Goal: Task Accomplishment & Management: Complete application form

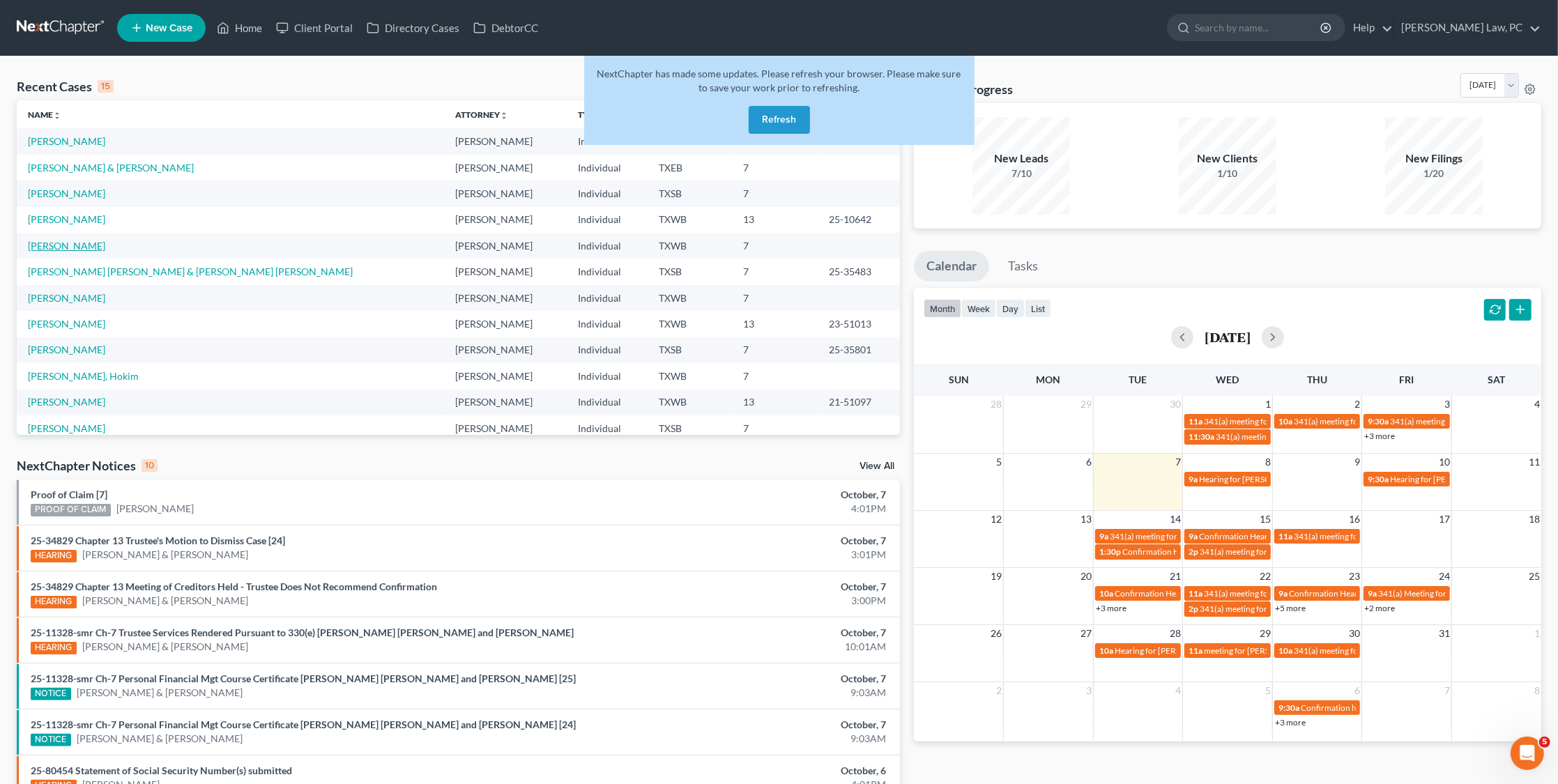
click at [53, 240] on link "[PERSON_NAME]" at bounding box center [67, 246] width 78 height 12
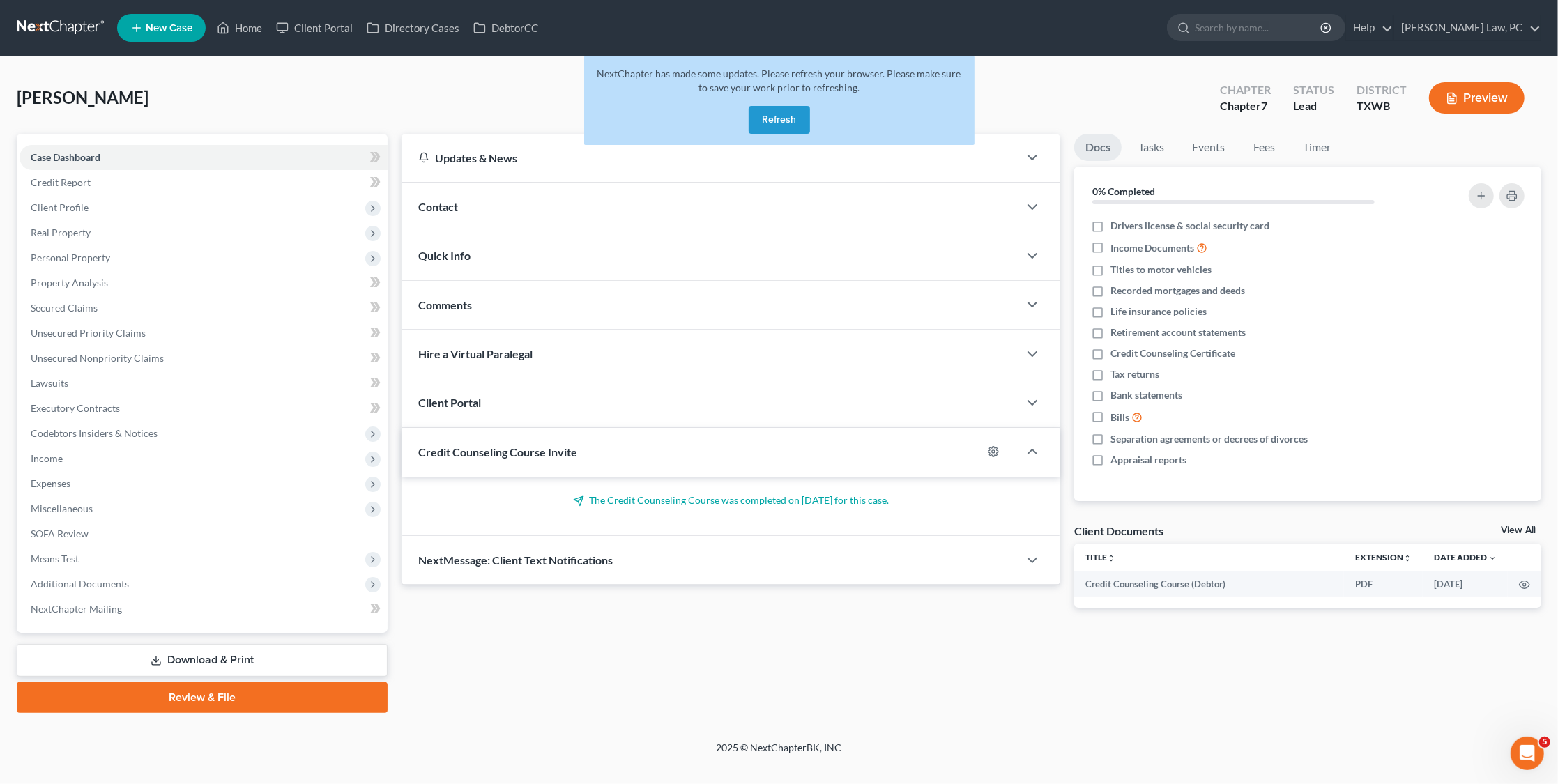
click at [771, 131] on button "Refresh" at bounding box center [779, 120] width 62 height 28
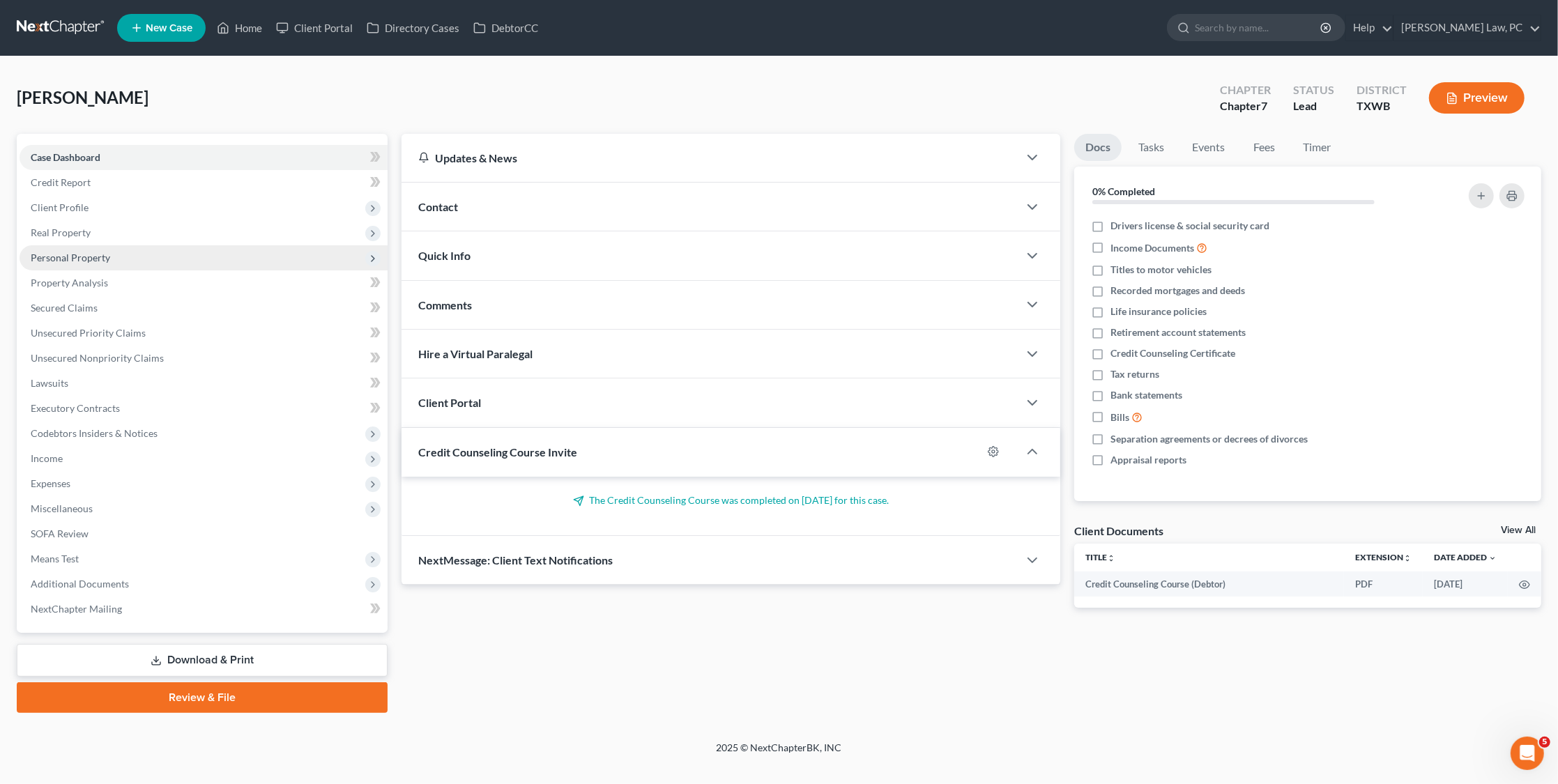
click at [61, 245] on span "Personal Property" at bounding box center [203, 257] width 368 height 25
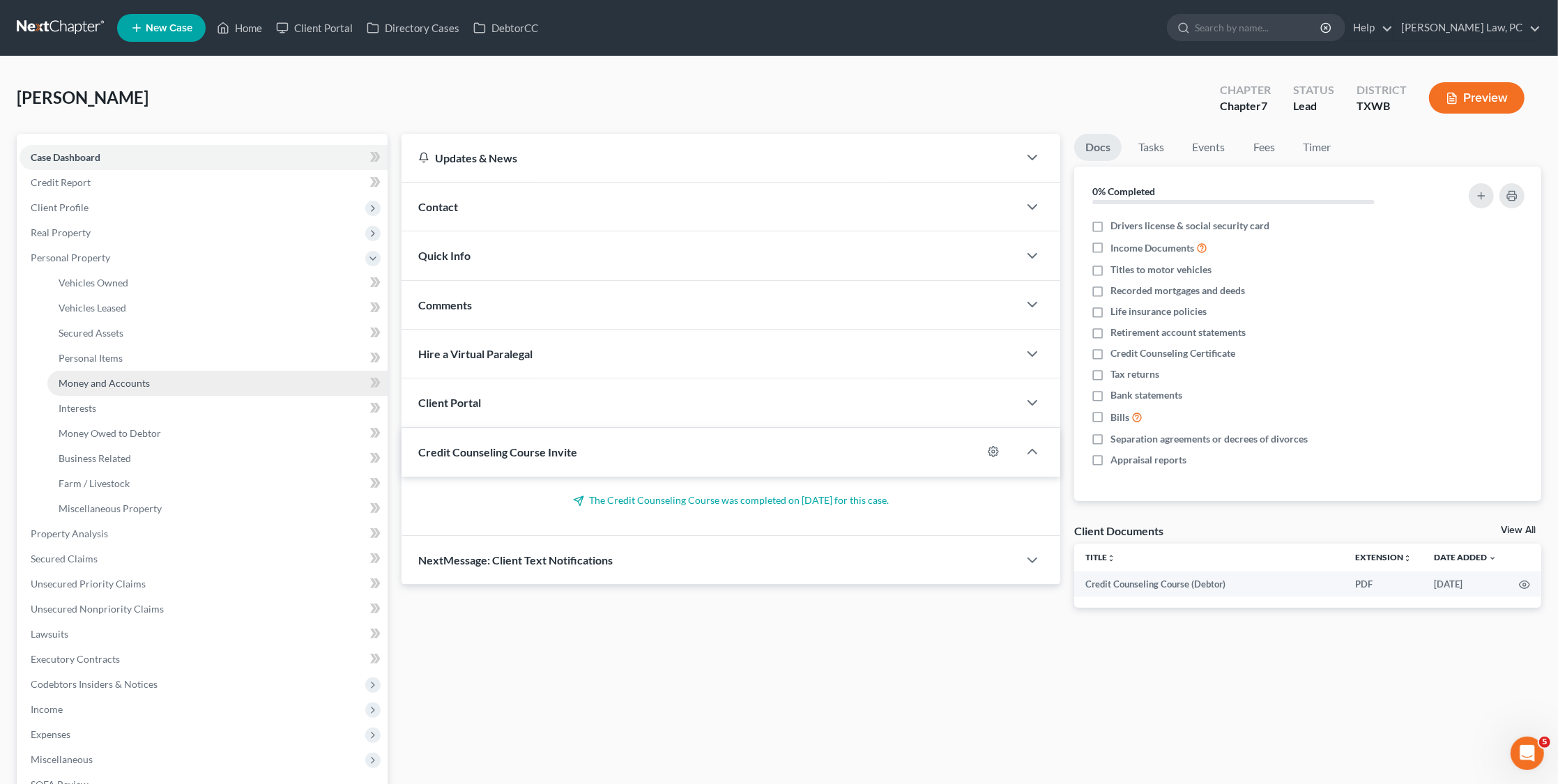
click at [93, 377] on span "Money and Accounts" at bounding box center [104, 383] width 91 height 12
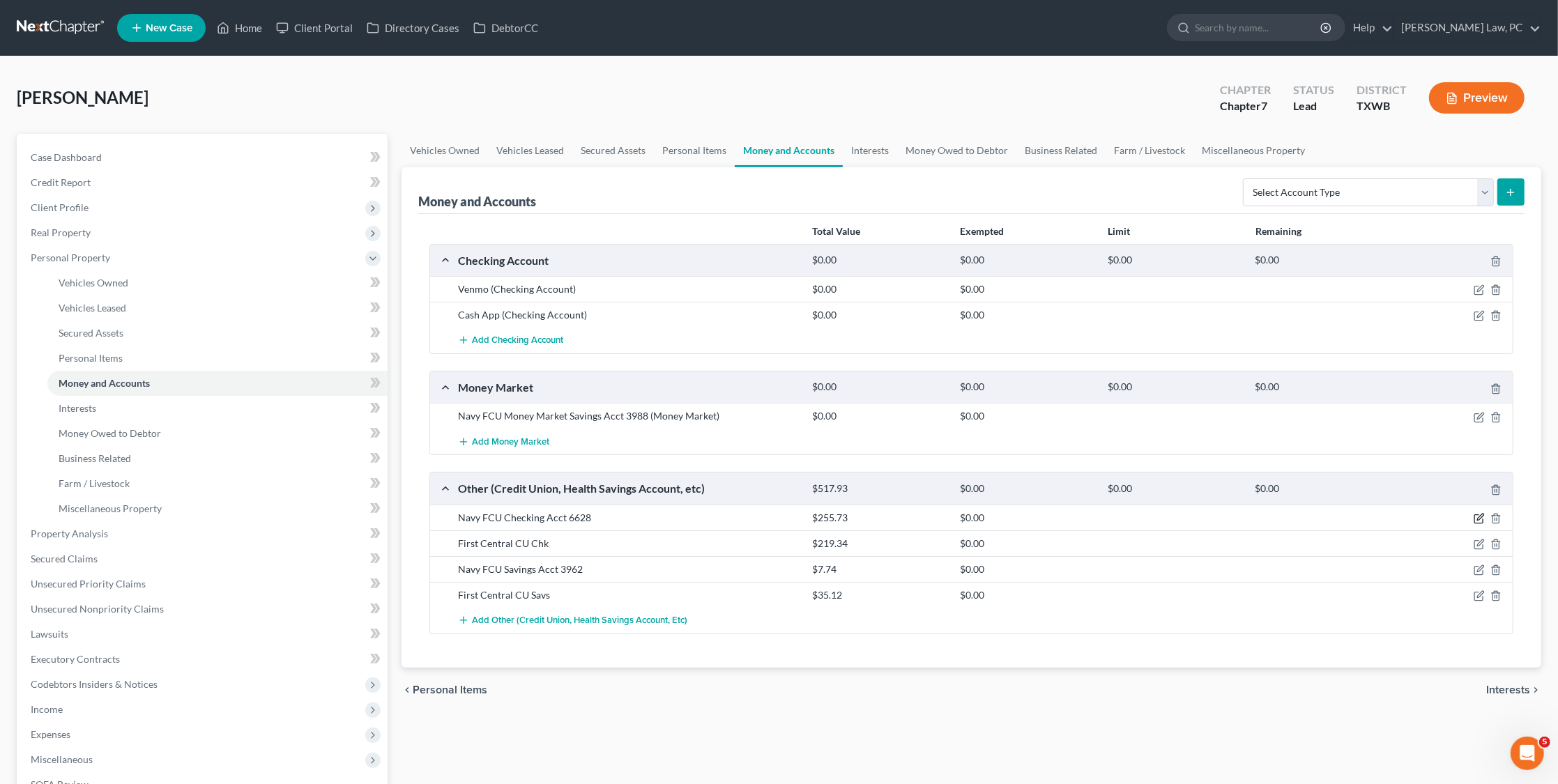
click at [1479, 513] on icon "button" at bounding box center [1479, 518] width 11 height 11
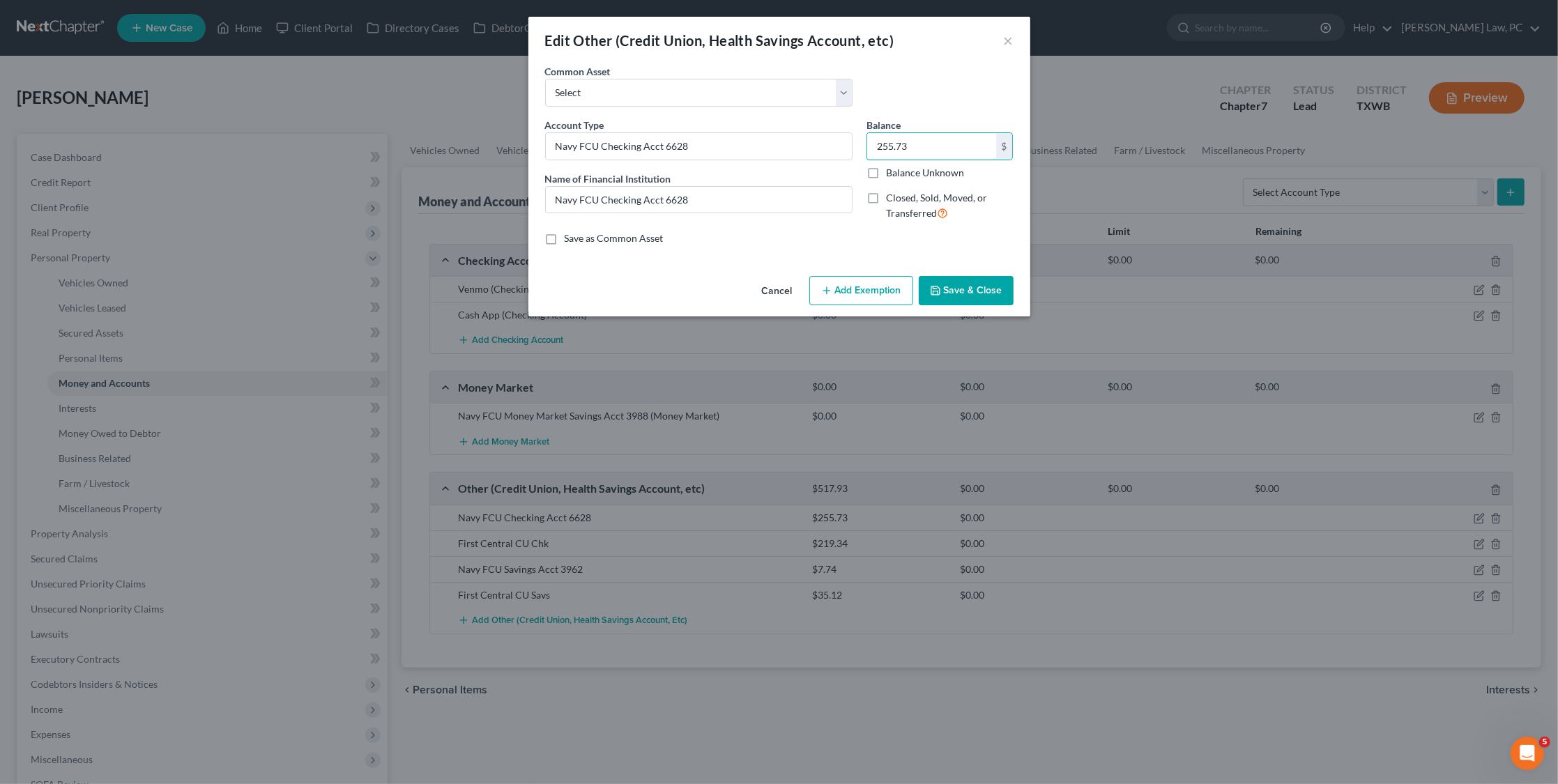
drag, startPoint x: 925, startPoint y: 137, endPoint x: 855, endPoint y: 136, distance: 70.0
click at [855, 136] on div "Account Type Navy FCU Checking Acct 6628 Name of Financial Institution * Navy F…" at bounding box center [779, 175] width 483 height 114
type input "13.35"
click at [963, 290] on button "Save & Close" at bounding box center [965, 290] width 95 height 29
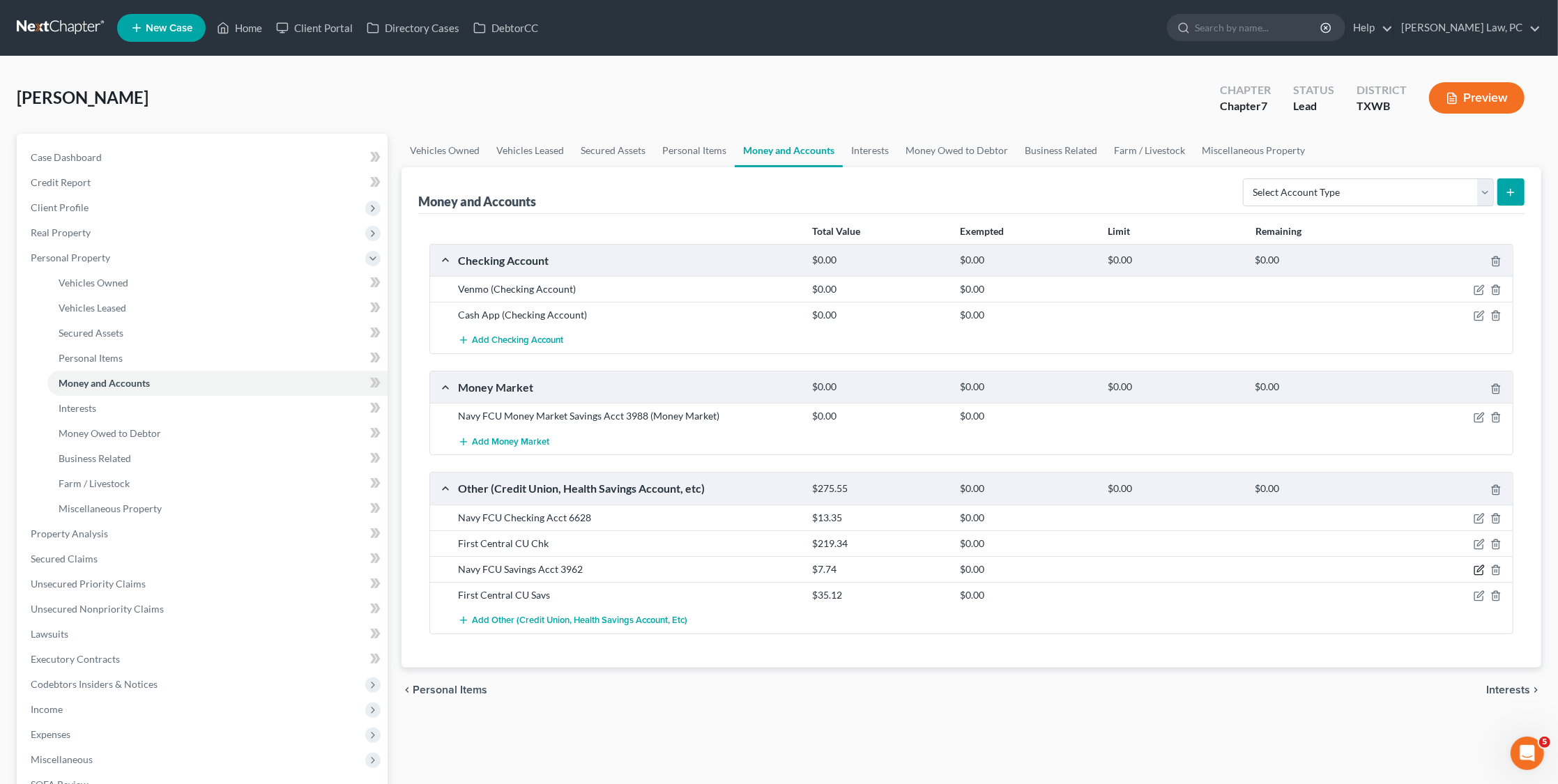
click at [1477, 567] on icon "button" at bounding box center [1479, 568] width 6 height 6
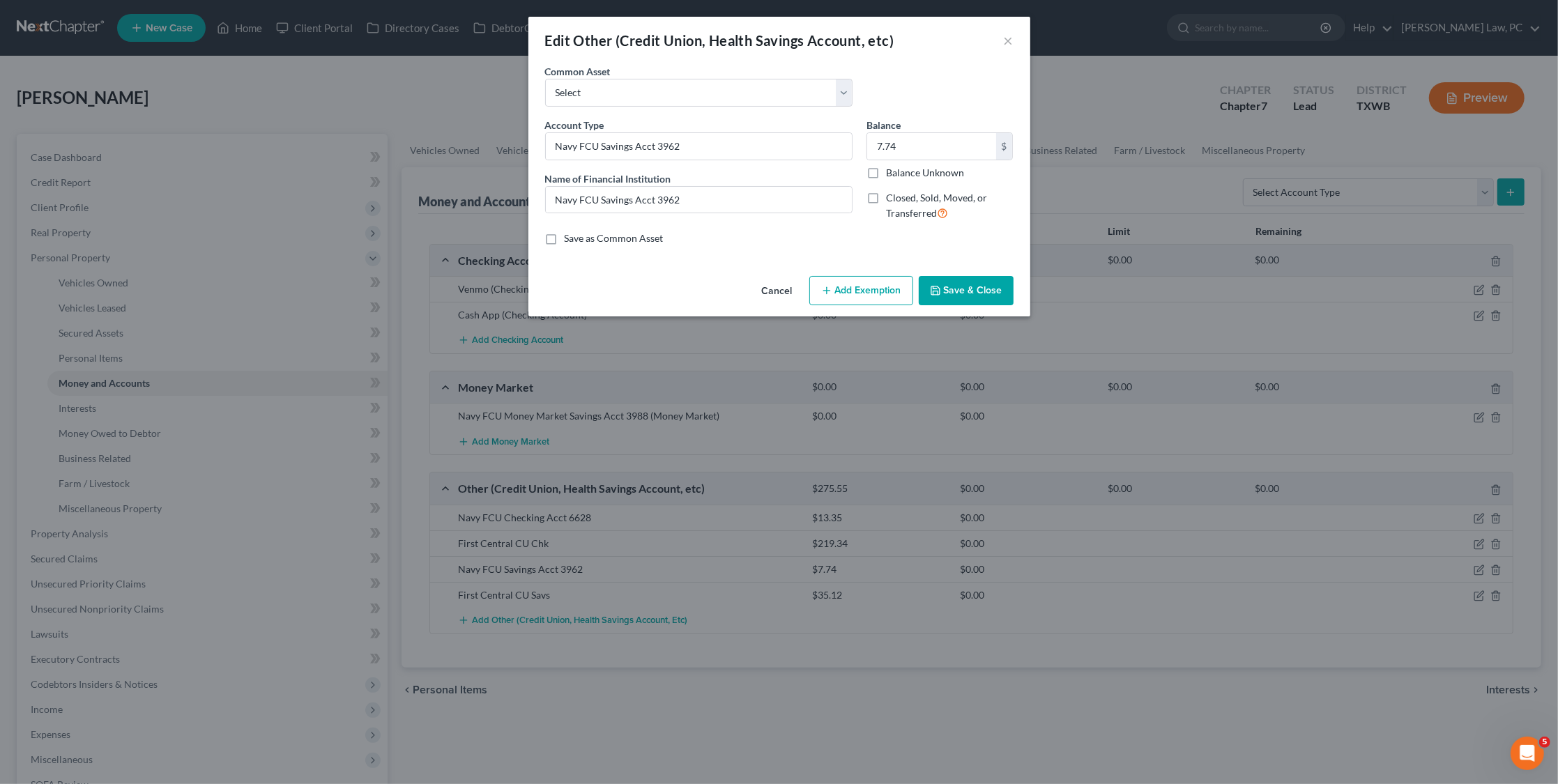
click at [958, 290] on button "Save & Close" at bounding box center [965, 290] width 95 height 29
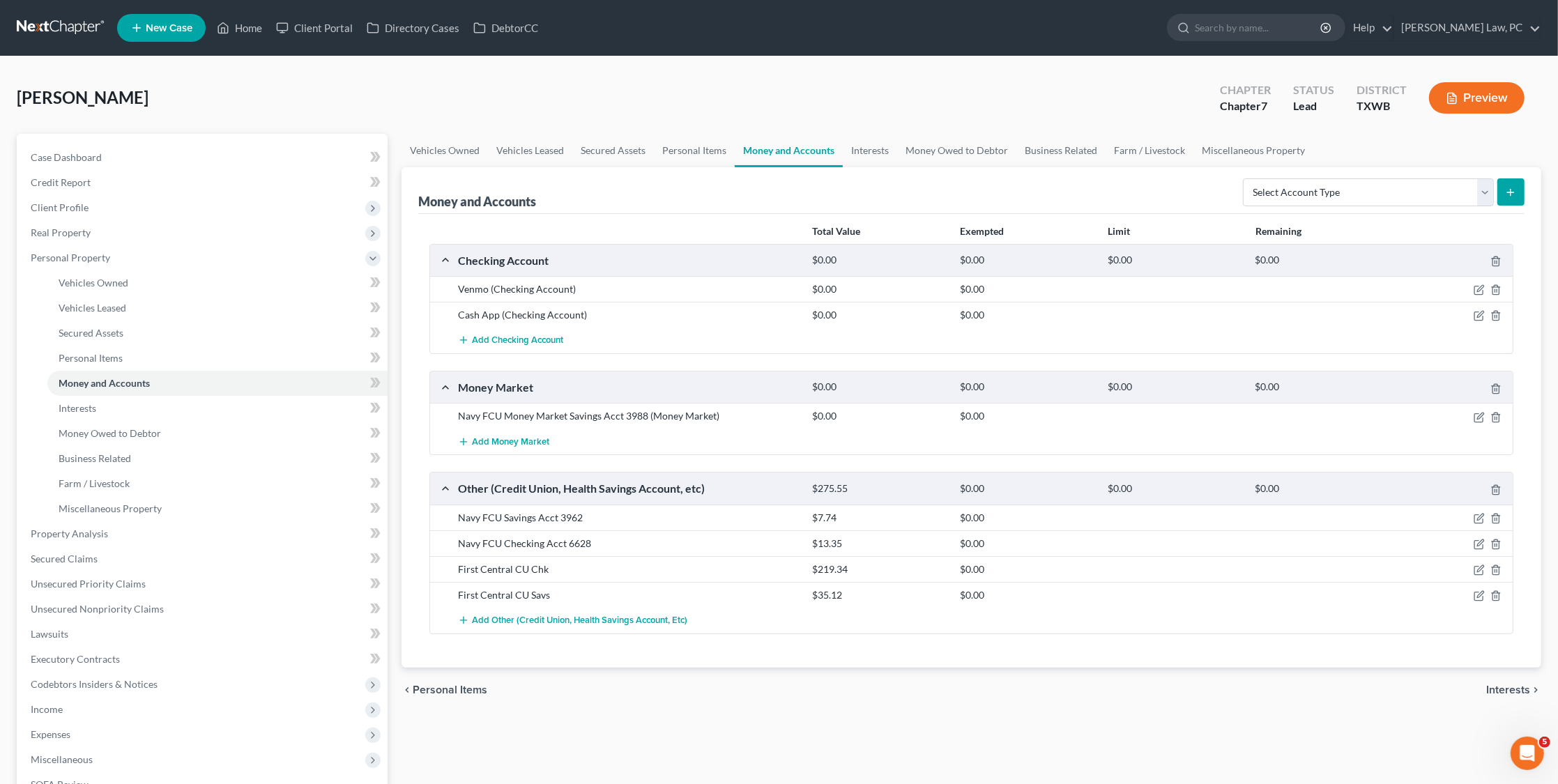
click at [66, 32] on link at bounding box center [62, 27] width 89 height 25
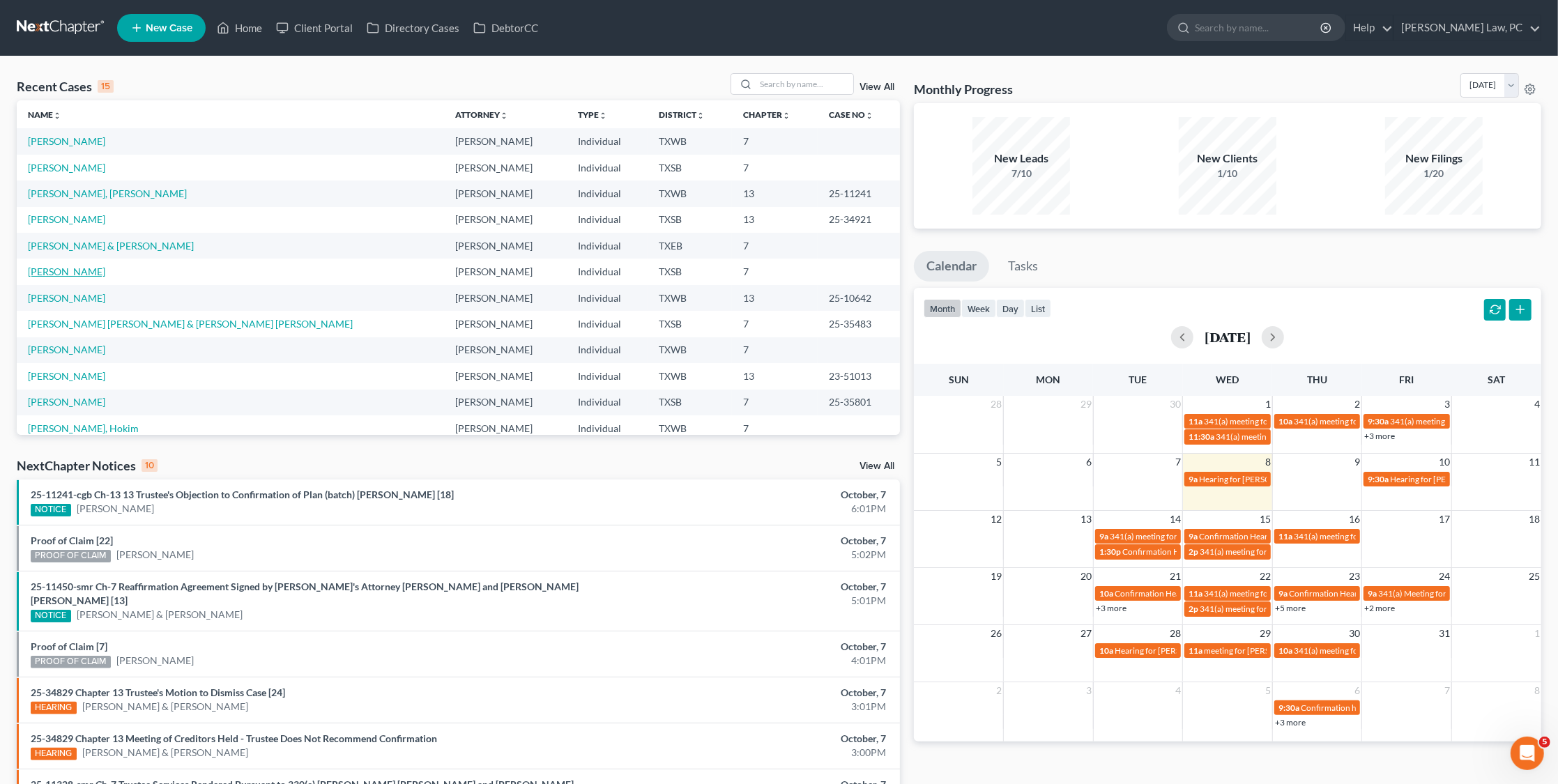
click at [57, 266] on link "Messam, Herbie" at bounding box center [67, 272] width 78 height 12
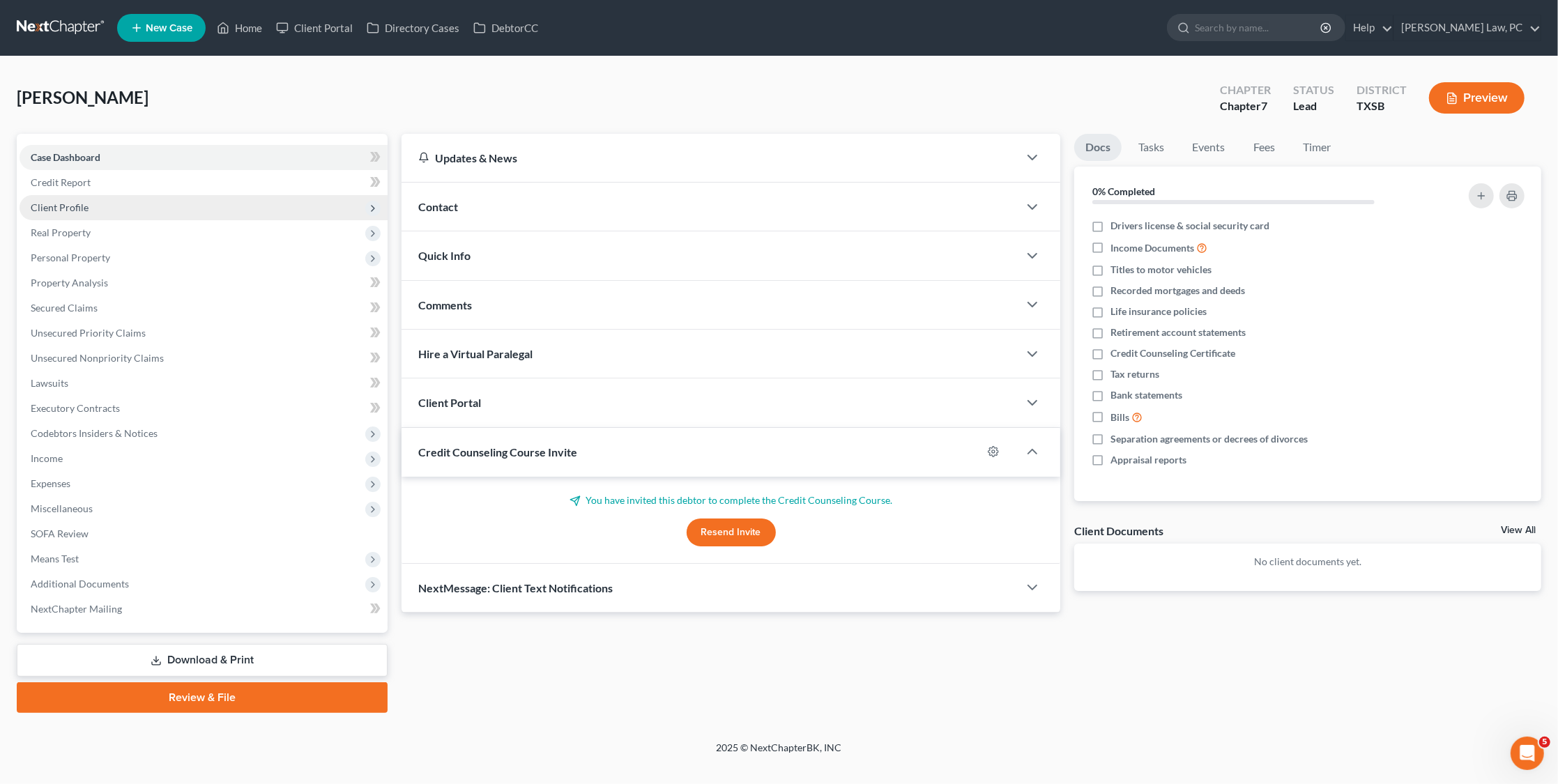
click at [91, 208] on span "Client Profile" at bounding box center [203, 207] width 368 height 25
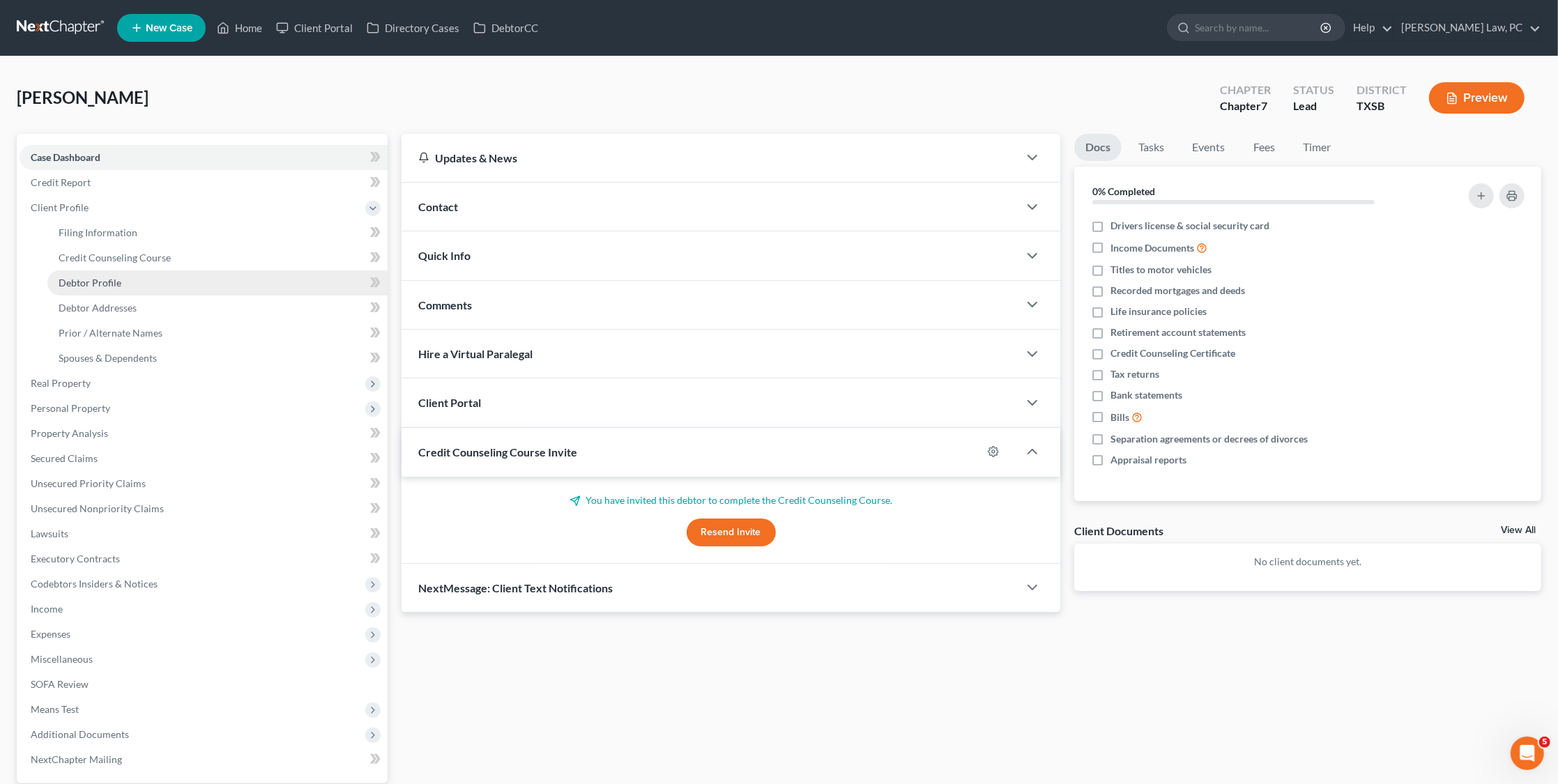
click at [109, 277] on span "Debtor Profile" at bounding box center [90, 283] width 62 height 12
select select "0"
select select "1"
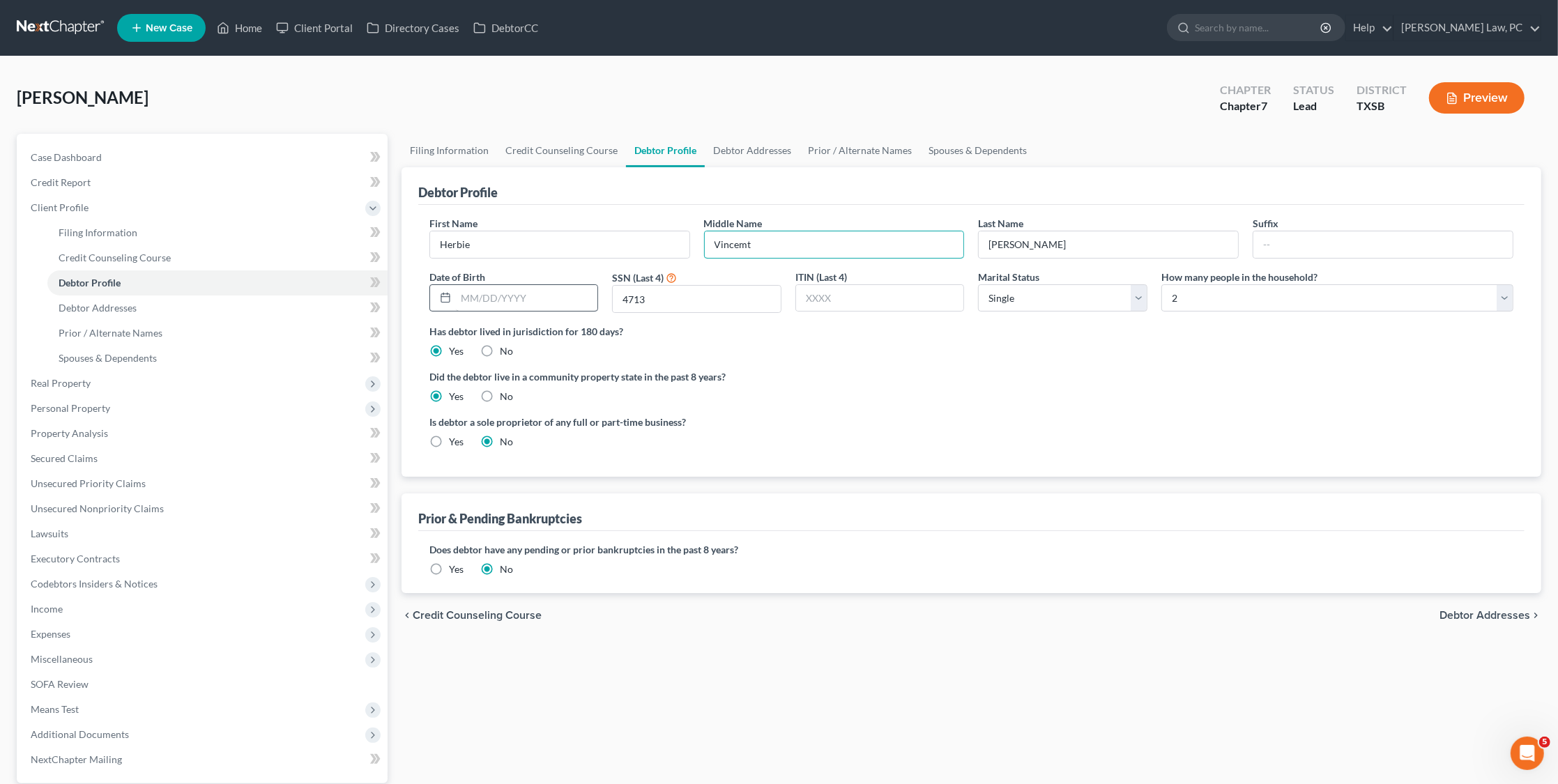
type input "Vincemt"
type input "06/28/1982"
click at [103, 304] on span "Debtor Addresses" at bounding box center [97, 307] width 78 height 12
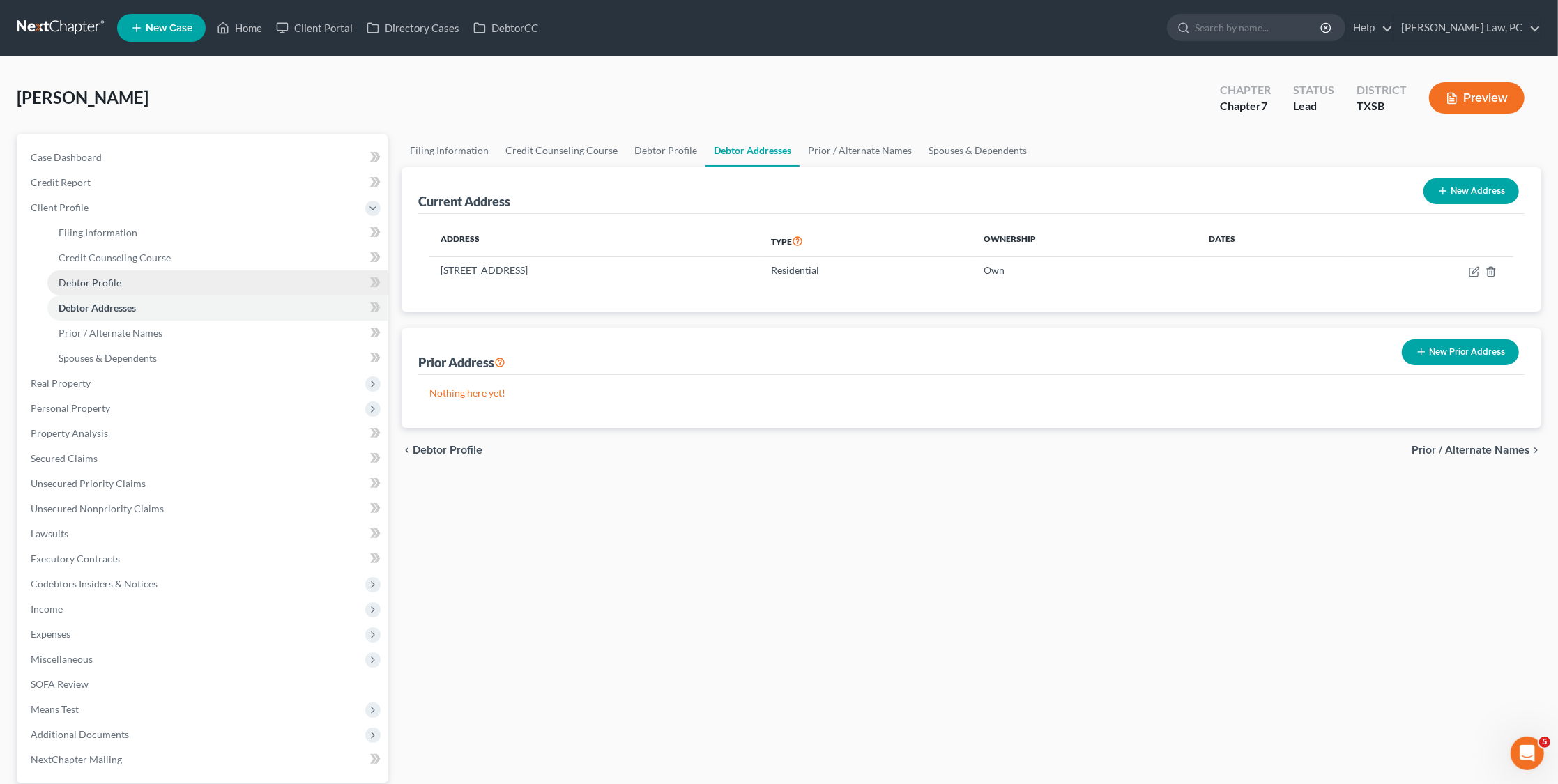
click at [104, 278] on span "Debtor Profile" at bounding box center [90, 283] width 62 height 12
select select "0"
select select "1"
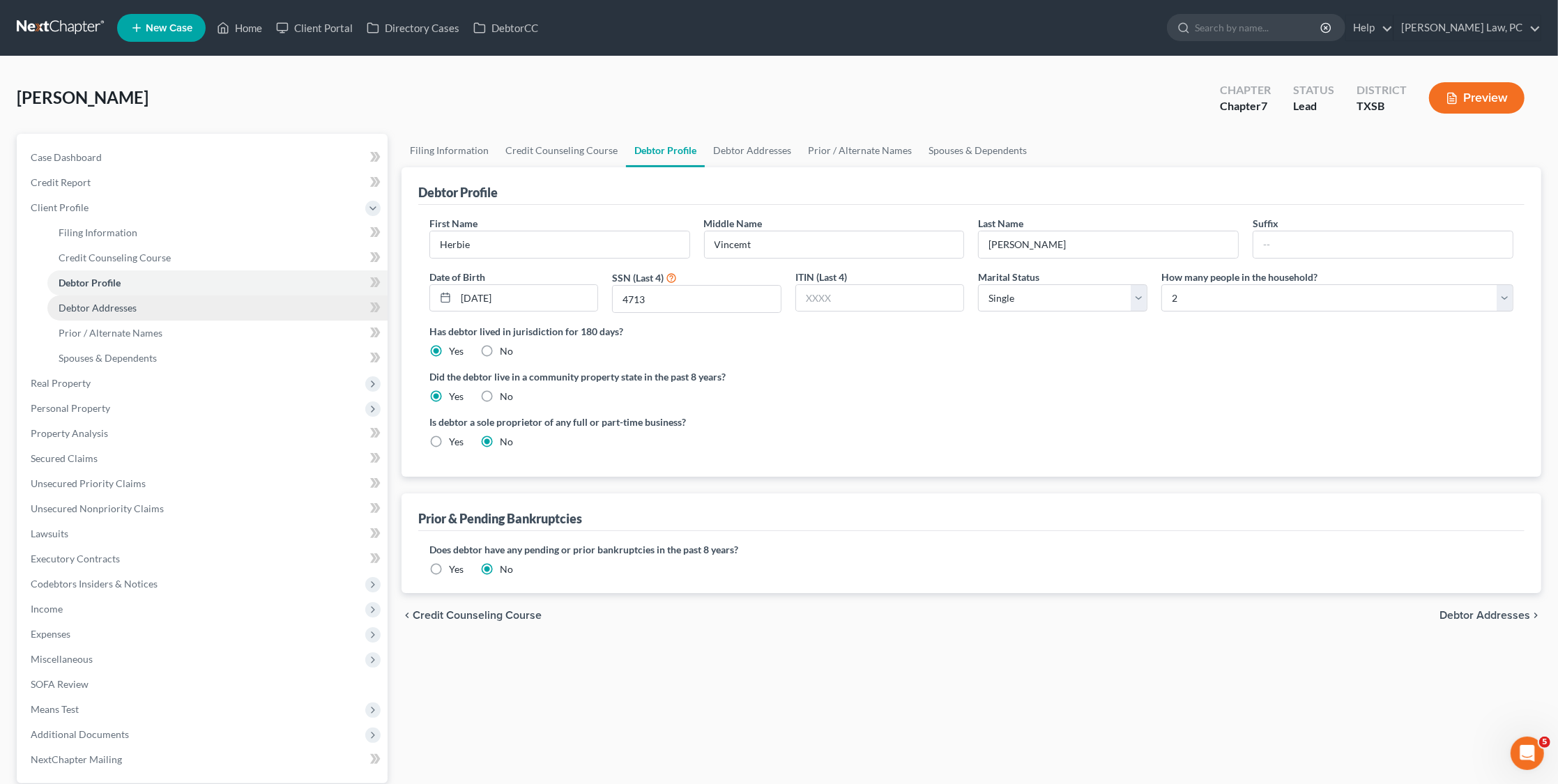
click at [108, 301] on span "Debtor Addresses" at bounding box center [97, 307] width 78 height 12
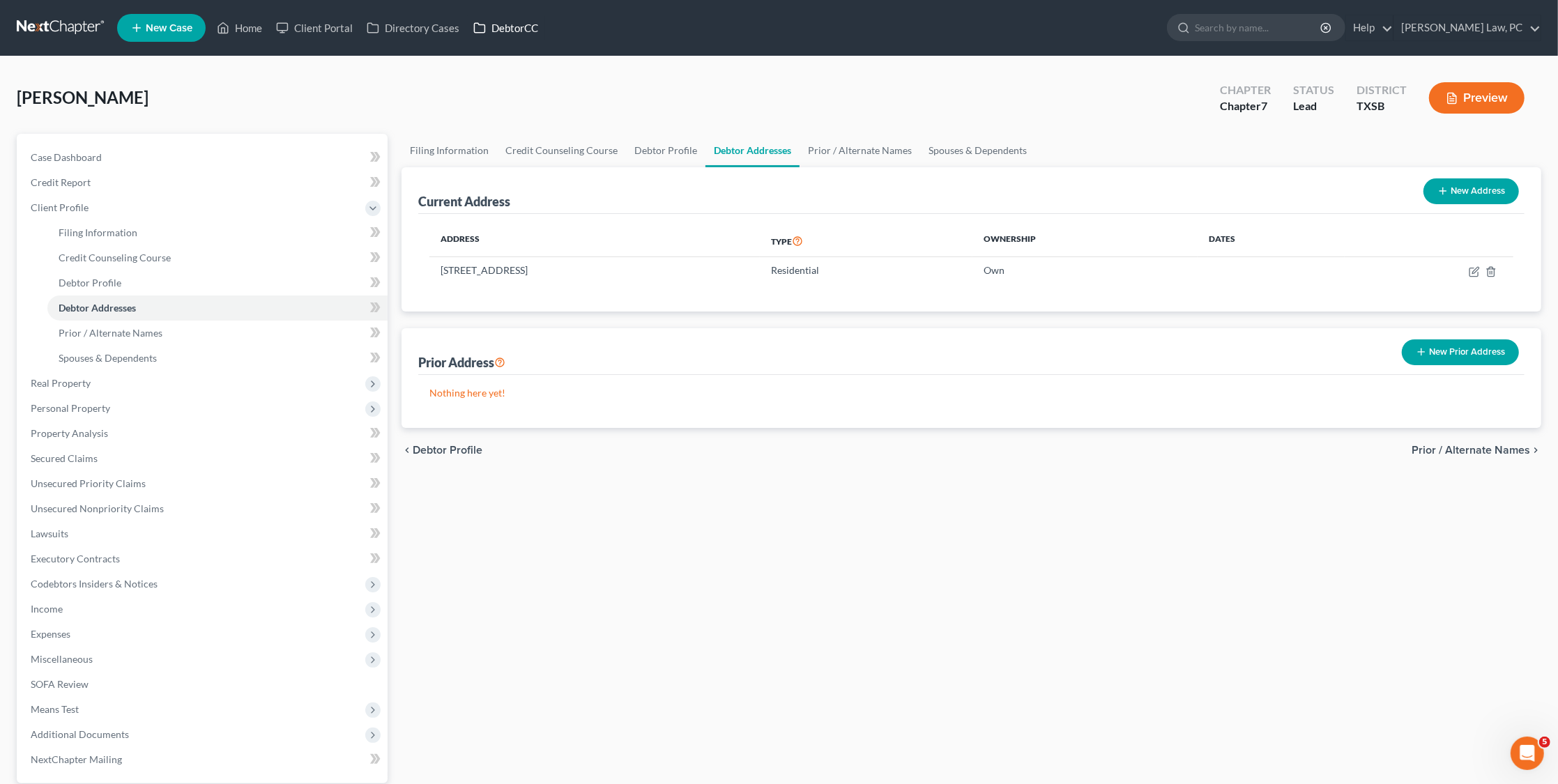
click at [502, 26] on link "DebtorCC" at bounding box center [506, 27] width 79 height 25
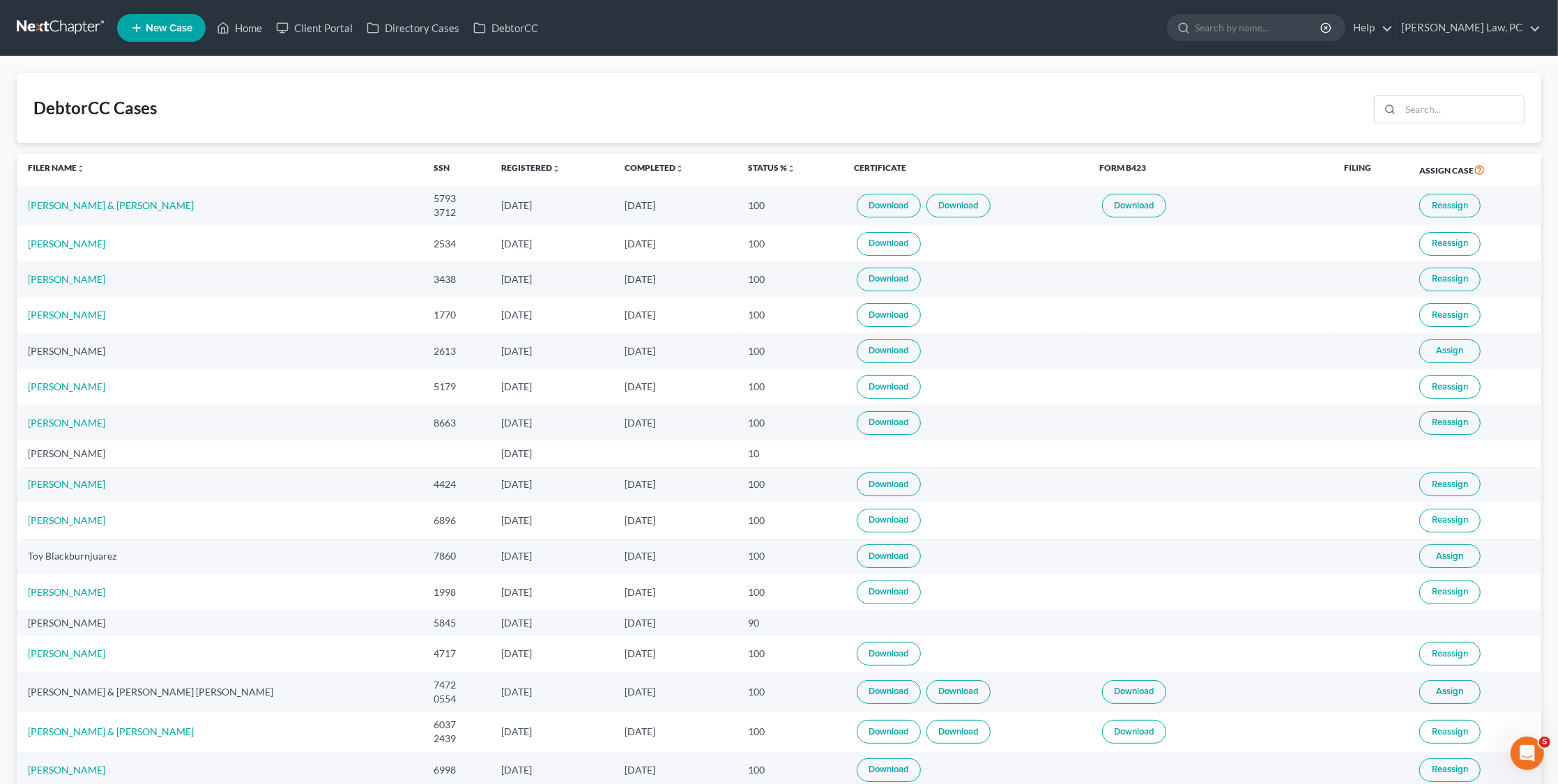
click at [66, 25] on link at bounding box center [62, 27] width 89 height 25
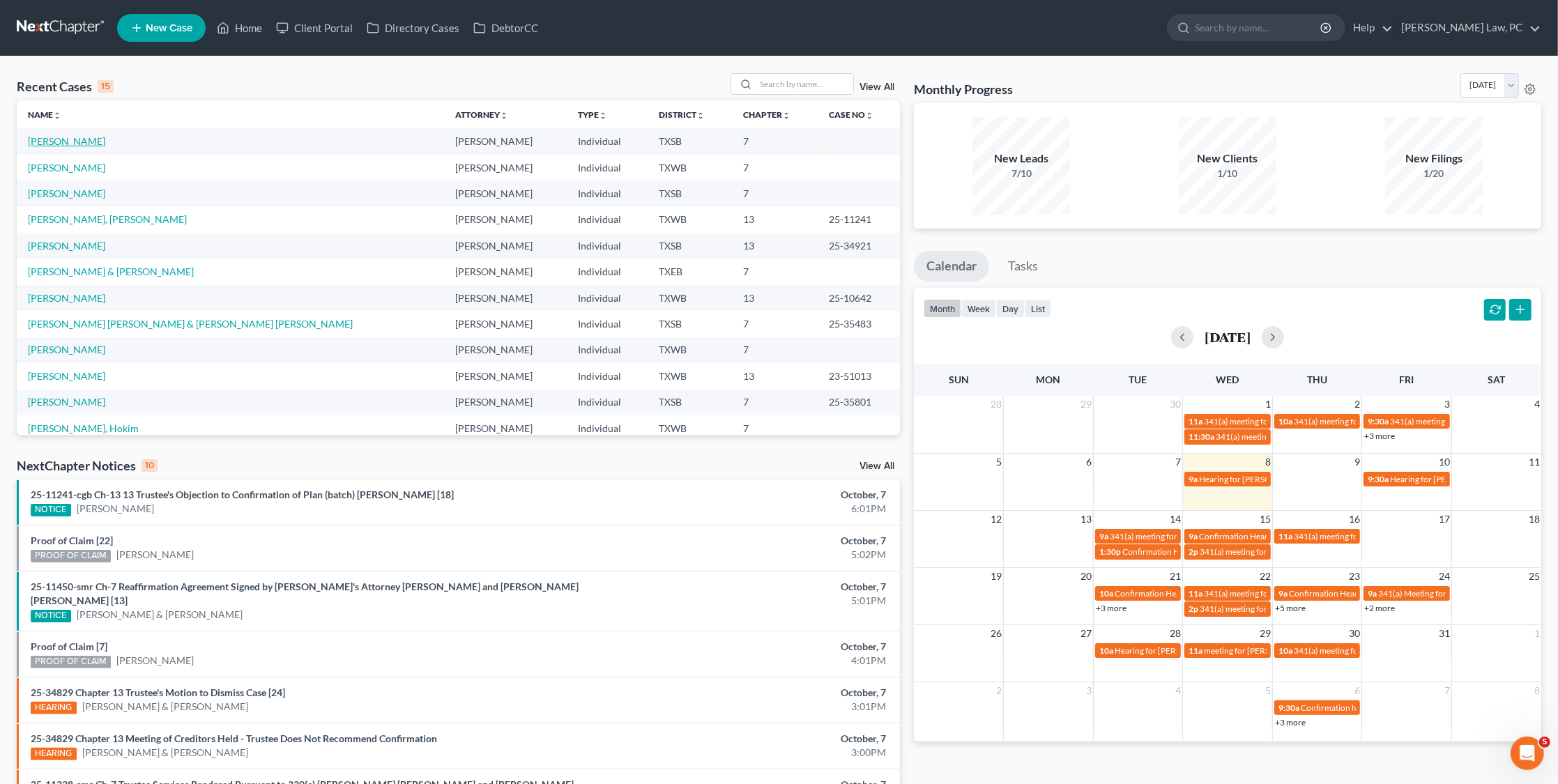
click at [77, 137] on link "[PERSON_NAME]" at bounding box center [67, 141] width 78 height 12
